Goal: Communication & Community: Ask a question

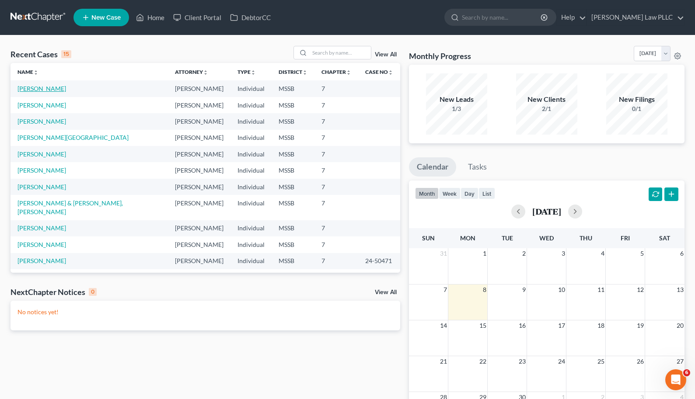
click at [45, 88] on link "[PERSON_NAME]" at bounding box center [41, 88] width 49 height 7
select select "0"
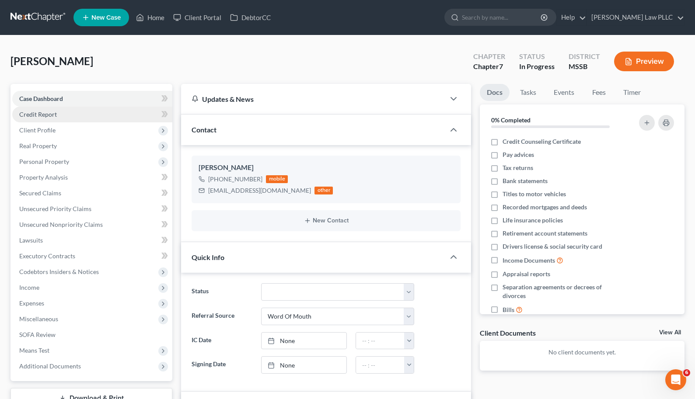
click at [31, 112] on span "Credit Report" at bounding box center [38, 114] width 38 height 7
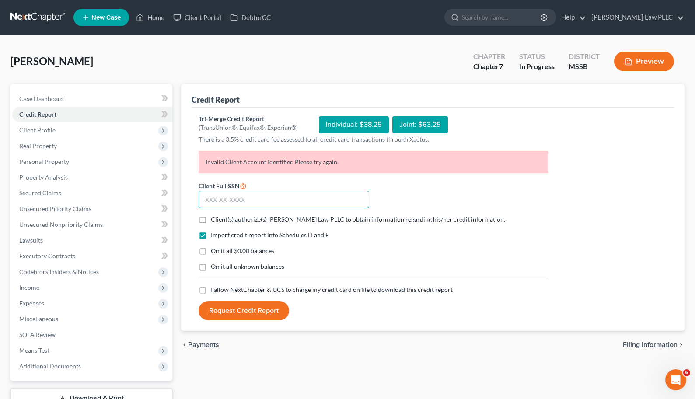
click at [287, 201] on input "text" at bounding box center [284, 199] width 171 height 17
type input "426-87-7393"
click at [239, 221] on span "Client(s) authorize(s) [PERSON_NAME] Law PLLC to obtain information regarding h…" at bounding box center [358, 219] width 294 height 7
click at [220, 221] on input "Client(s) authorize(s) [PERSON_NAME] Law PLLC to obtain information regarding h…" at bounding box center [217, 218] width 6 height 6
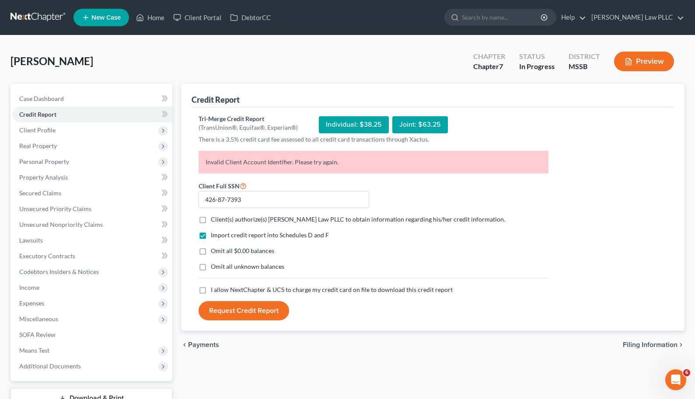
checkbox input "true"
click at [211, 290] on label "I allow NextChapter & UCS to charge my credit card on file to download this cre…" at bounding box center [332, 290] width 242 height 9
click at [214, 290] on input "I allow NextChapter & UCS to charge my credit card on file to download this cre…" at bounding box center [217, 289] width 6 height 6
checkbox input "true"
click at [226, 314] on button "Request Credit Report" at bounding box center [244, 310] width 91 height 19
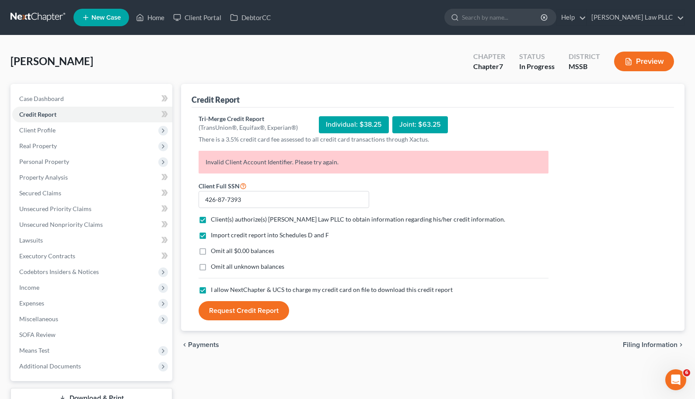
click at [269, 160] on p "Invalid Client Account Identifier. Please try again." at bounding box center [374, 162] width 350 height 23
copy p "Invalid Client Account Identifier. Please try again."
click at [678, 383] on div "Open Intercom Messenger" at bounding box center [674, 378] width 29 height 29
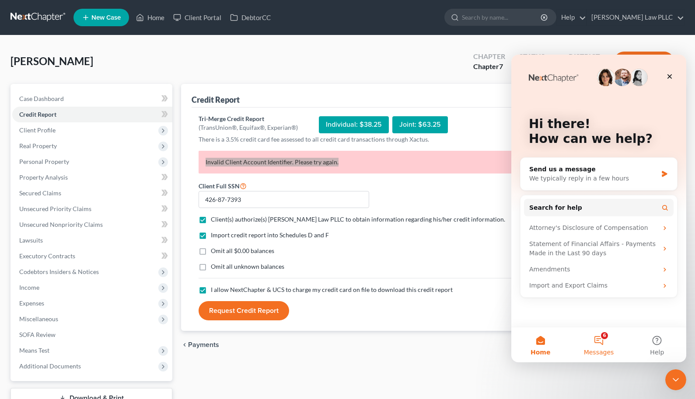
click at [594, 347] on button "6 Messages" at bounding box center [598, 345] width 58 height 35
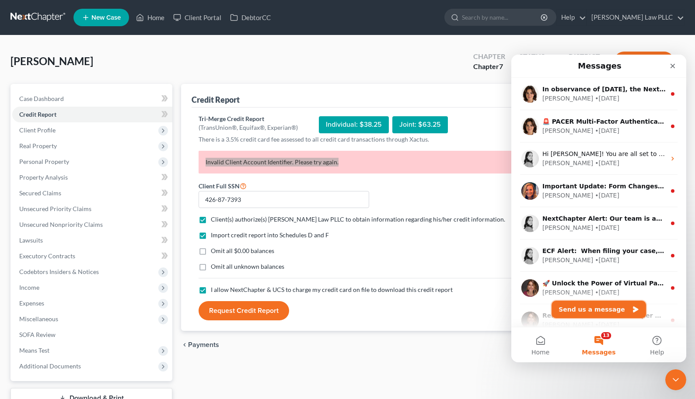
click at [593, 308] on button "Send us a message" at bounding box center [598, 309] width 94 height 17
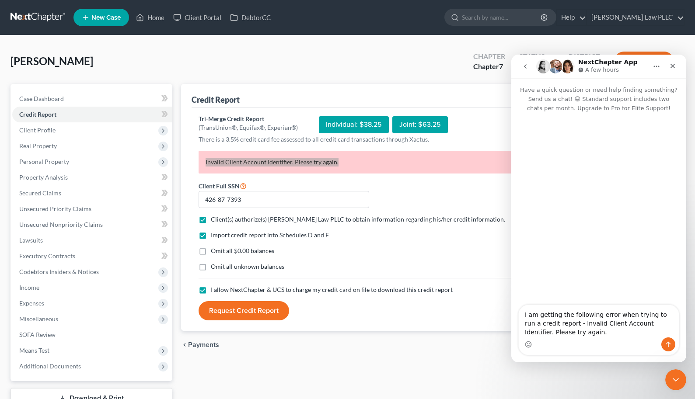
type textarea "I am getting the following error when trying to run a credit report - Invalid C…"
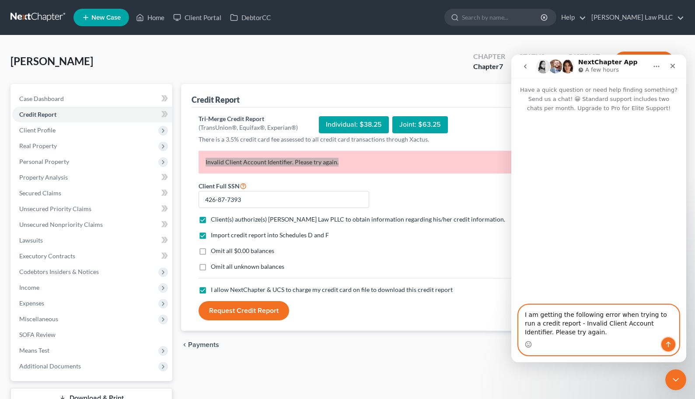
click at [669, 347] on icon "Send a message…" at bounding box center [668, 344] width 7 height 7
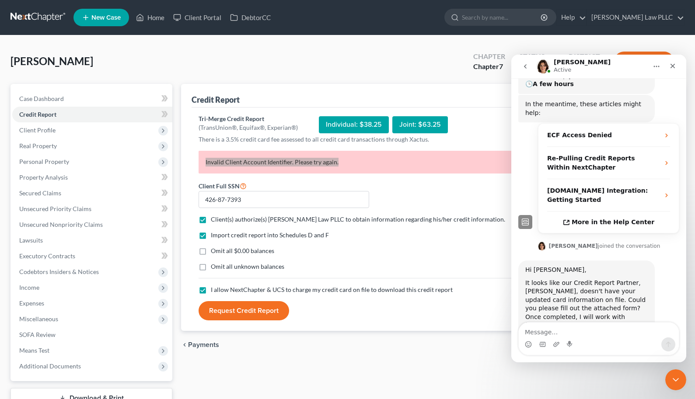
scroll to position [158, 0]
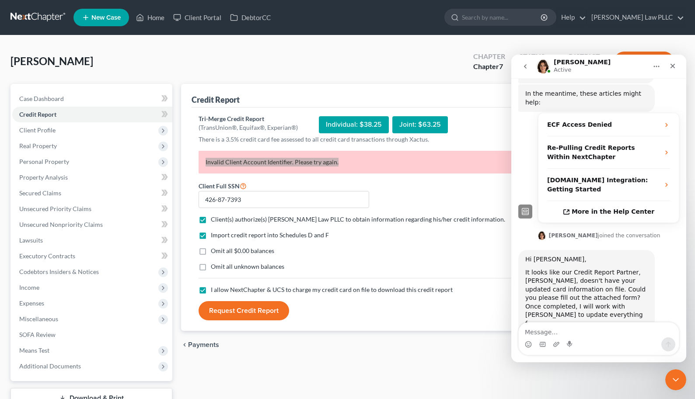
click at [575, 333] on div "Xactus Pay...h Form.pdf" at bounding box center [570, 337] width 72 height 9
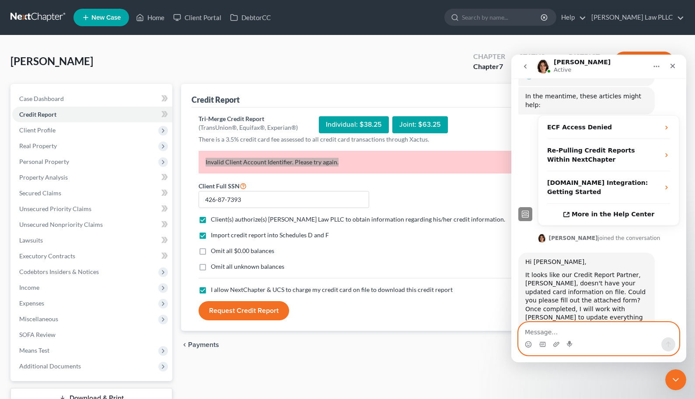
click at [601, 327] on textarea "Message…" at bounding box center [599, 330] width 160 height 15
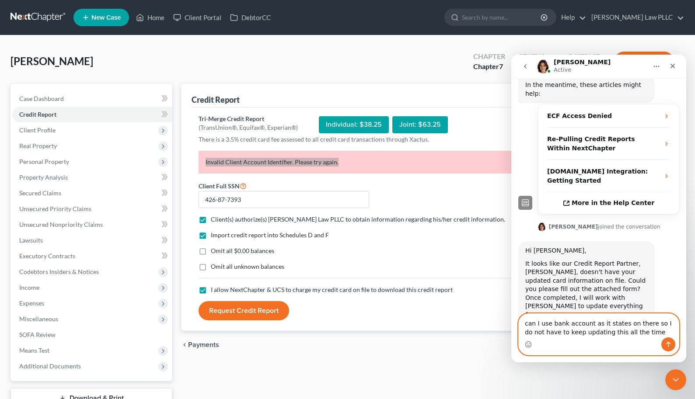
type textarea "can I use bank account as it states on there so I do not have to keep updating …"
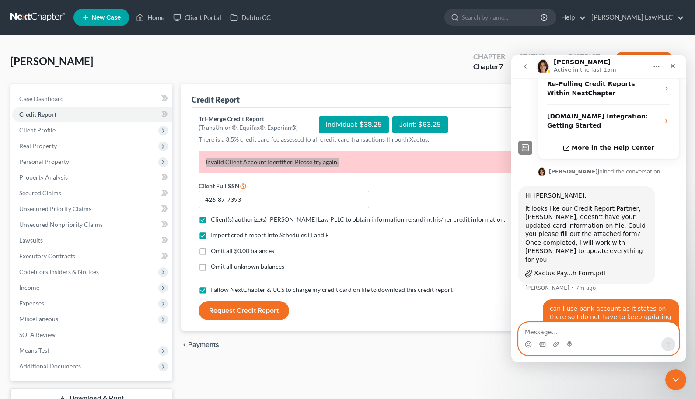
scroll to position [222, 0]
click at [613, 342] on div "Xactus Pay...h Form.pdf" at bounding box center [636, 346] width 72 height 9
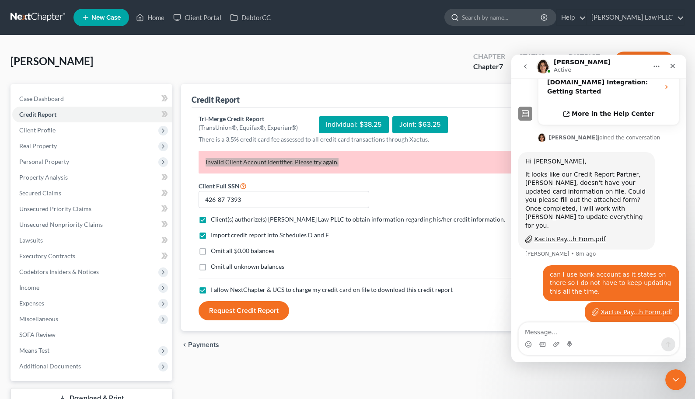
scroll to position [265, 0]
